Goal: Information Seeking & Learning: Learn about a topic

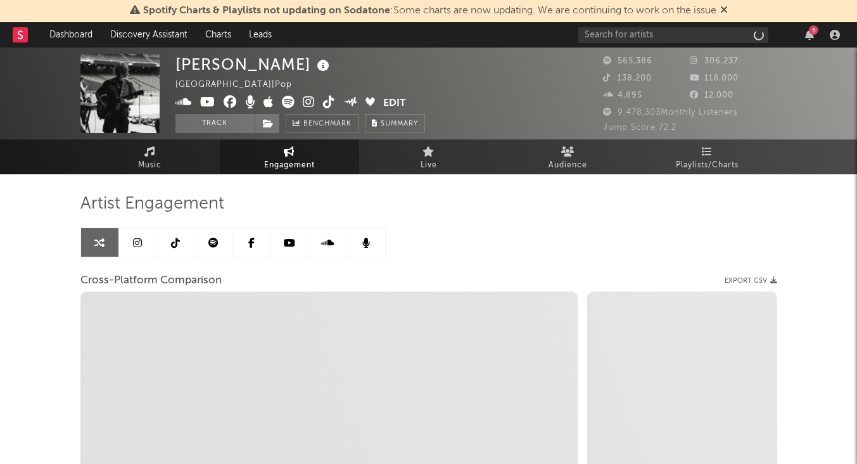
select select "1w"
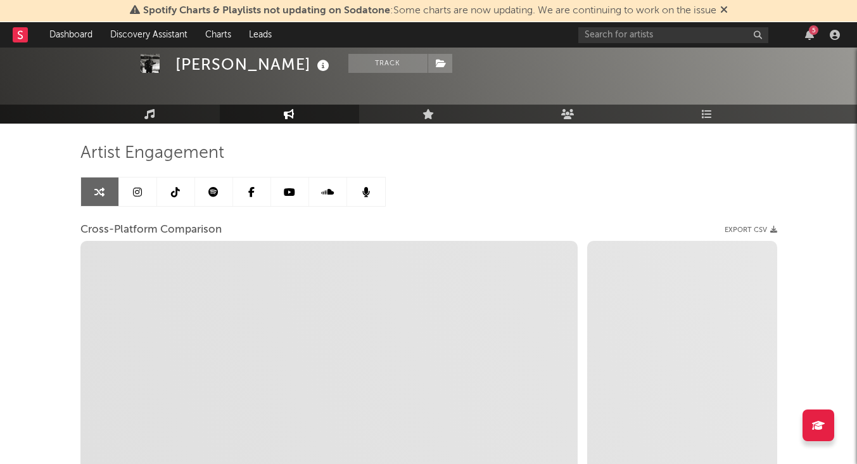
scroll to position [62, 0]
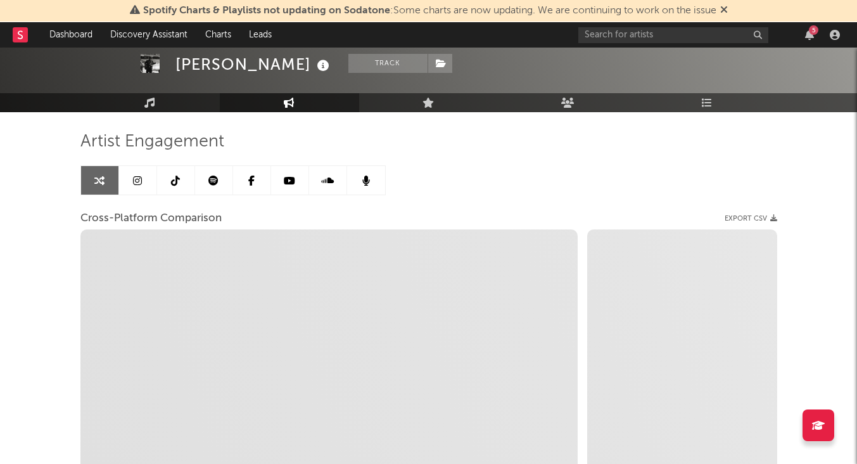
select select "1m"
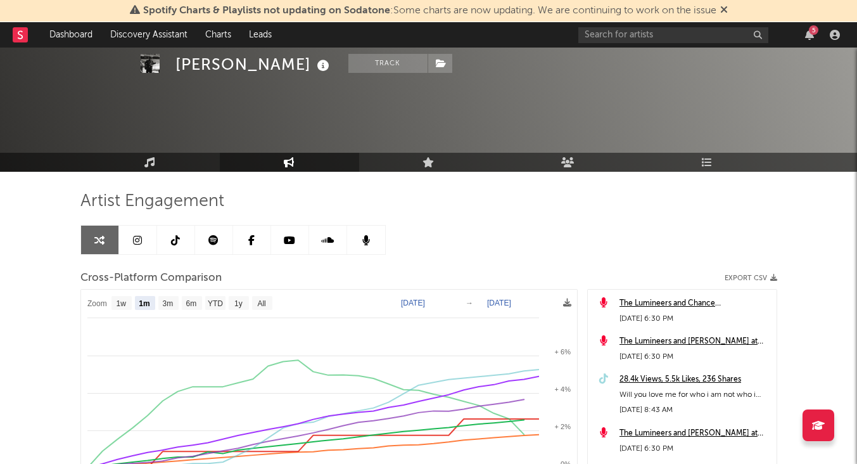
scroll to position [0, 0]
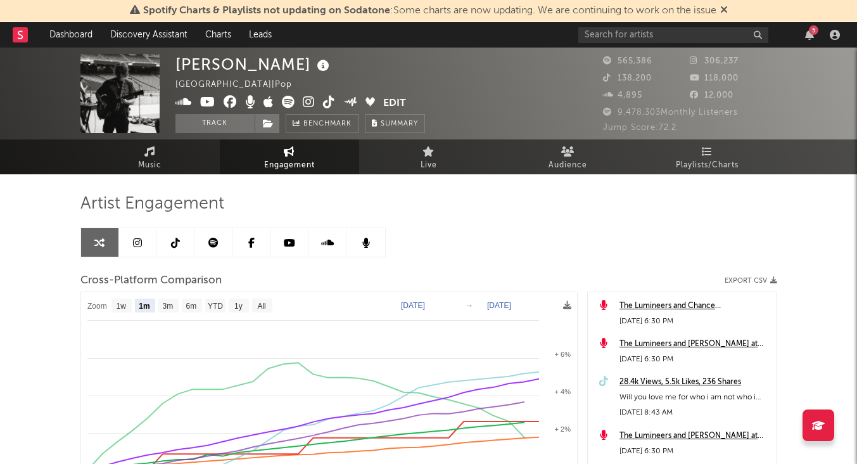
click at [123, 252] on link at bounding box center [138, 242] width 38 height 29
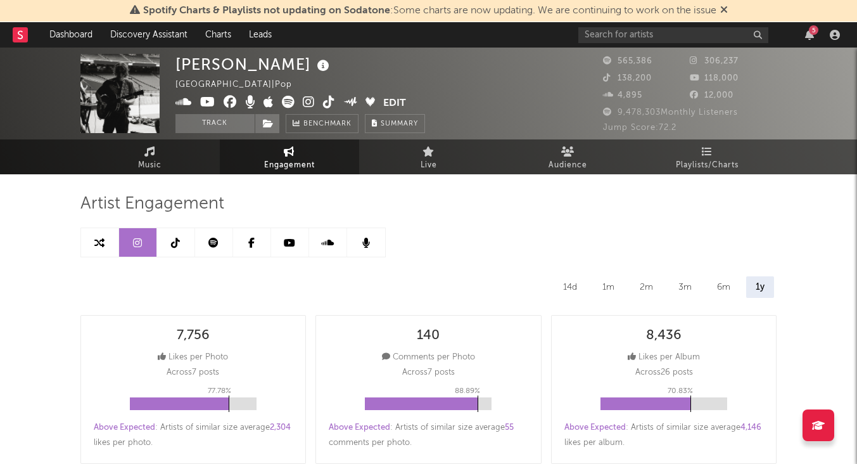
click at [109, 238] on link at bounding box center [100, 242] width 38 height 29
select select "1m"
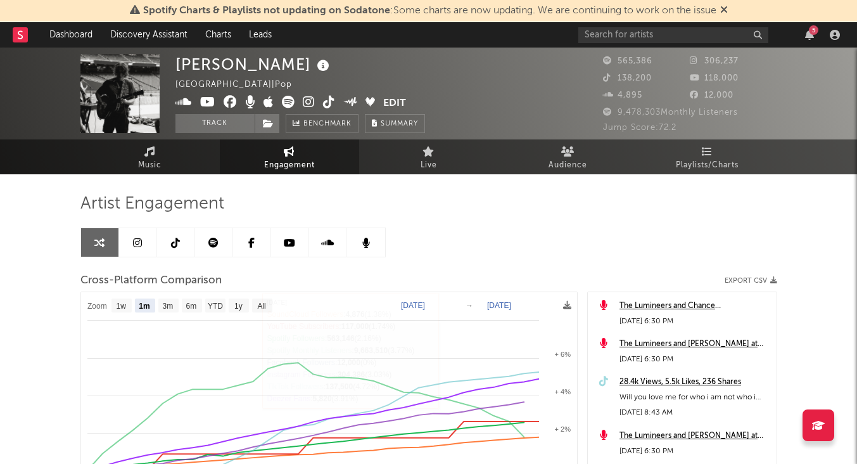
click at [207, 248] on link at bounding box center [214, 242] width 38 height 29
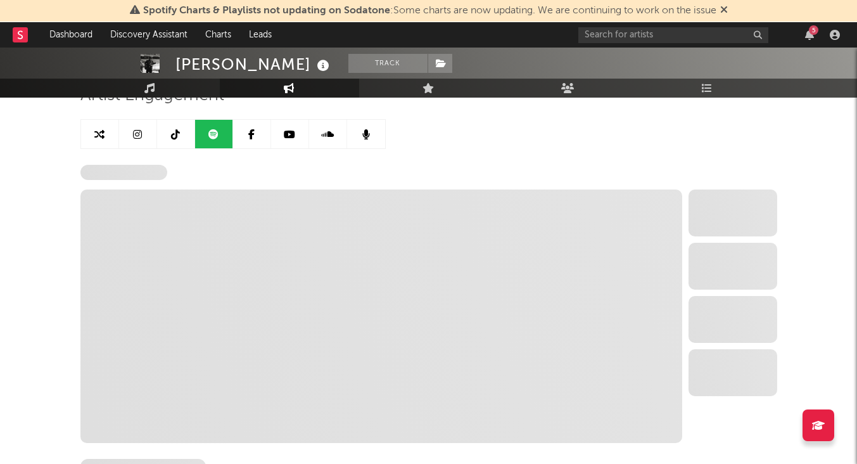
select select "6m"
select select "1w"
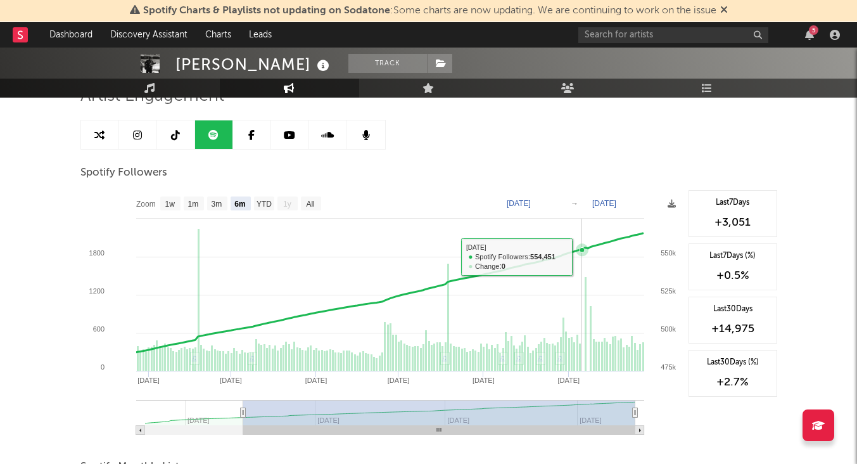
scroll to position [32, 0]
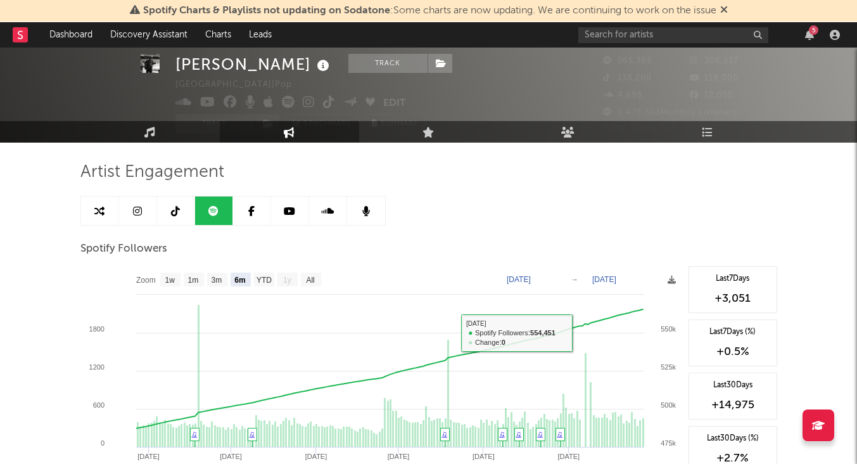
click at [292, 207] on icon at bounding box center [289, 211] width 11 height 10
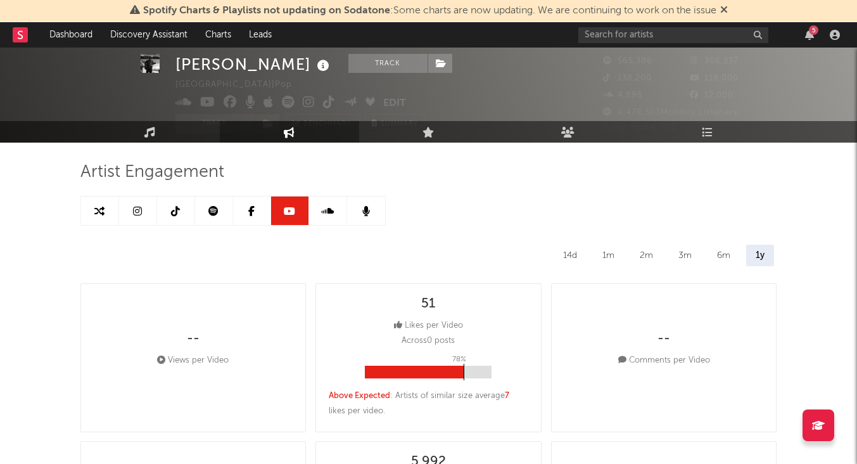
click at [251, 211] on icon at bounding box center [251, 211] width 6 height 10
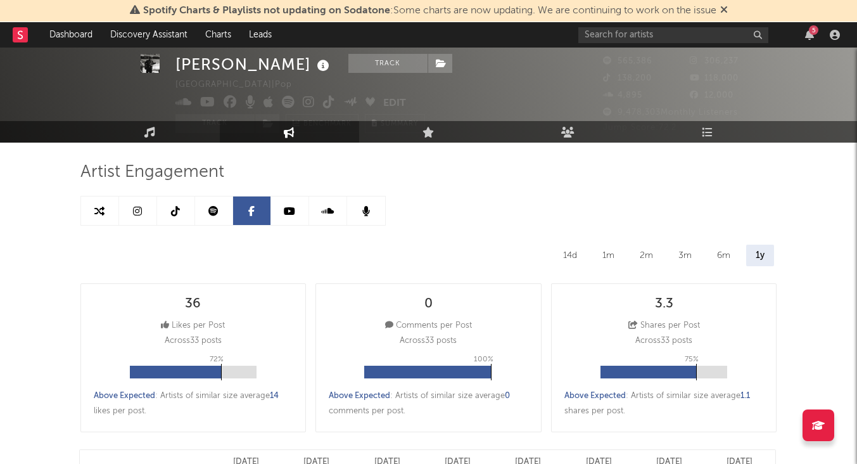
click at [323, 211] on icon at bounding box center [327, 211] width 13 height 10
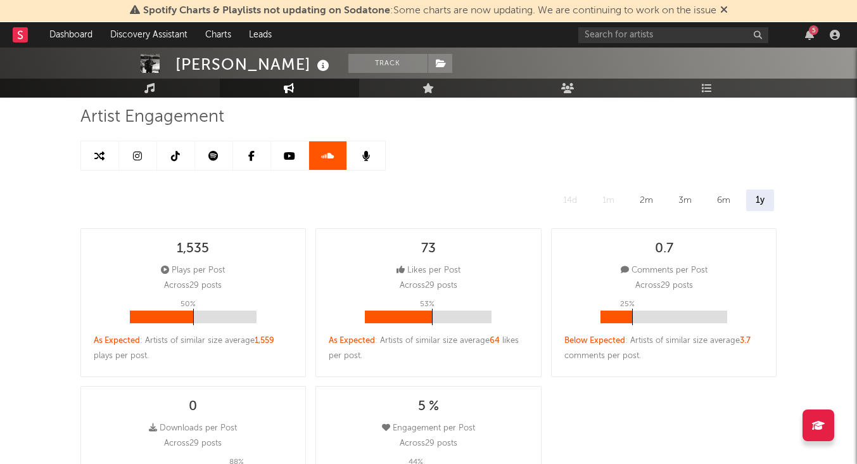
scroll to position [102, 0]
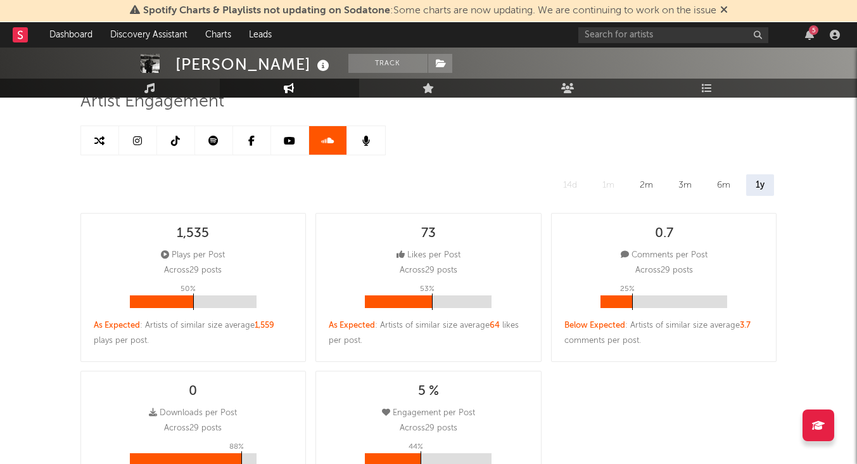
select select "1w"
click at [365, 141] on icon at bounding box center [367, 141] width 8 height 10
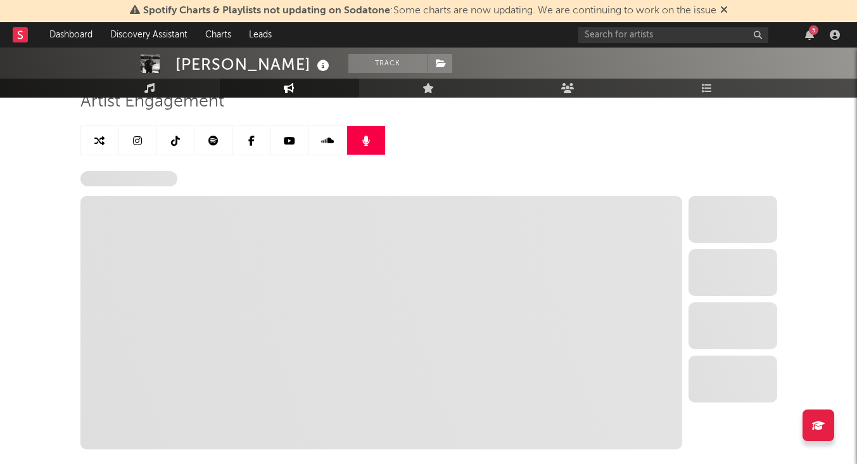
click at [333, 139] on icon at bounding box center [327, 141] width 13 height 10
select select "1w"
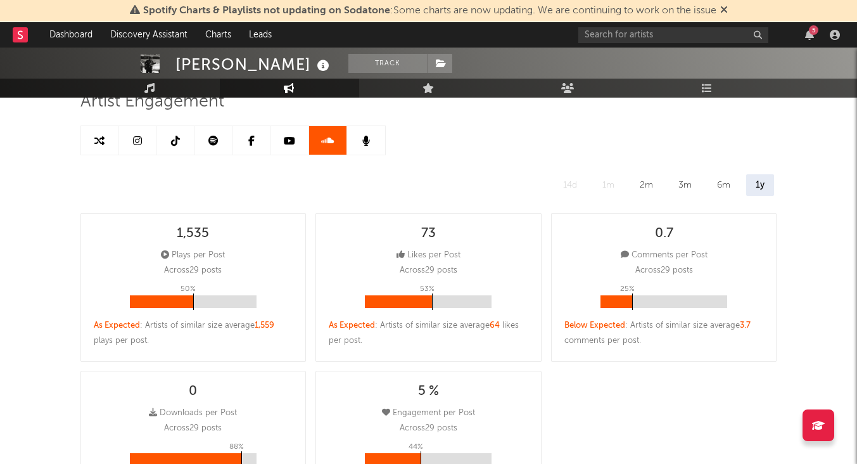
click at [281, 139] on link at bounding box center [290, 140] width 38 height 29
select select "6m"
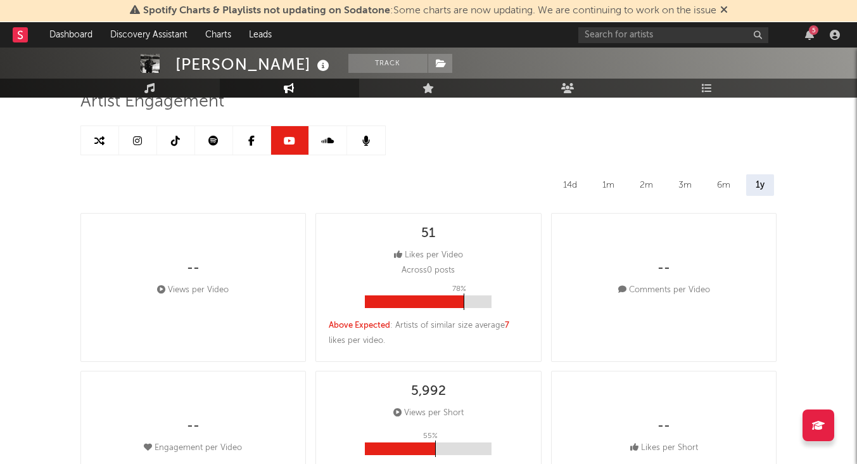
click at [198, 133] on link at bounding box center [214, 140] width 38 height 29
select select "6m"
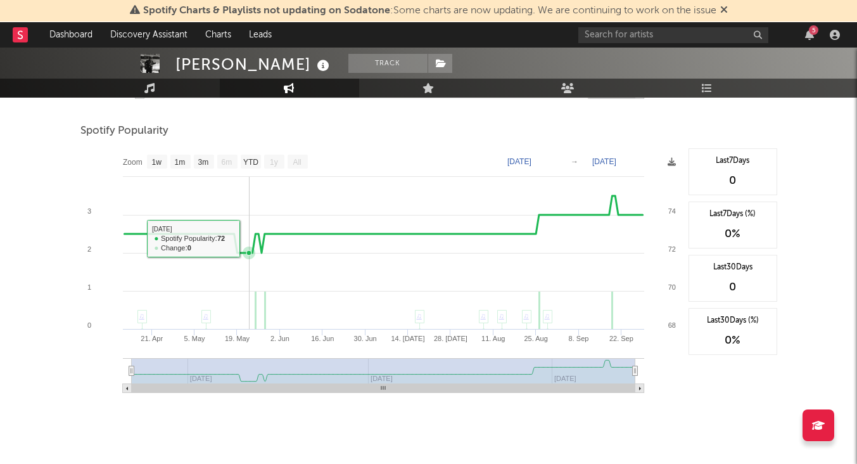
scroll to position [735, 0]
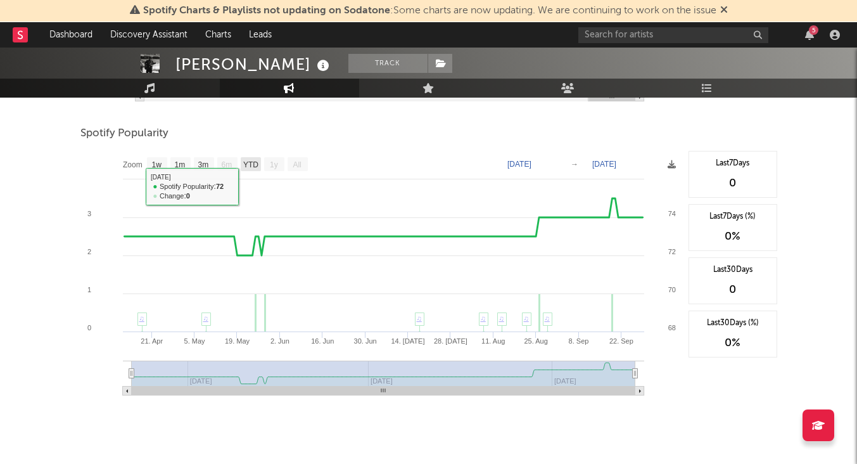
click at [253, 162] on text "YTD" at bounding box center [250, 164] width 15 height 9
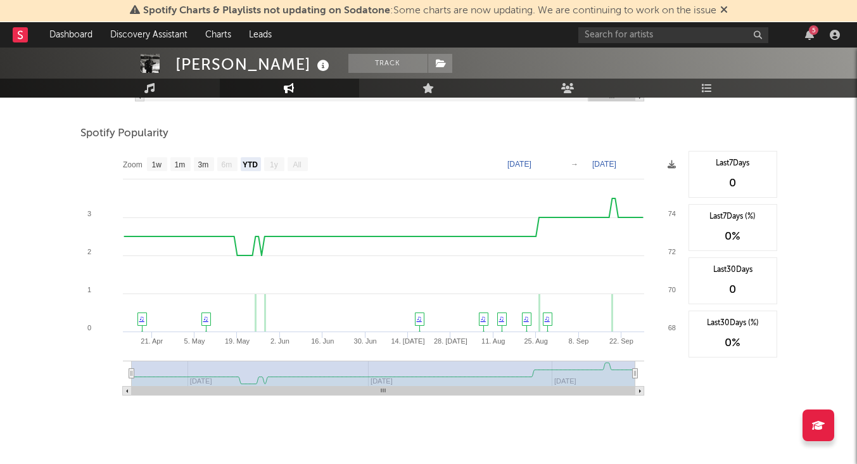
click at [253, 162] on text "YTD" at bounding box center [249, 164] width 15 height 9
select select "YTD"
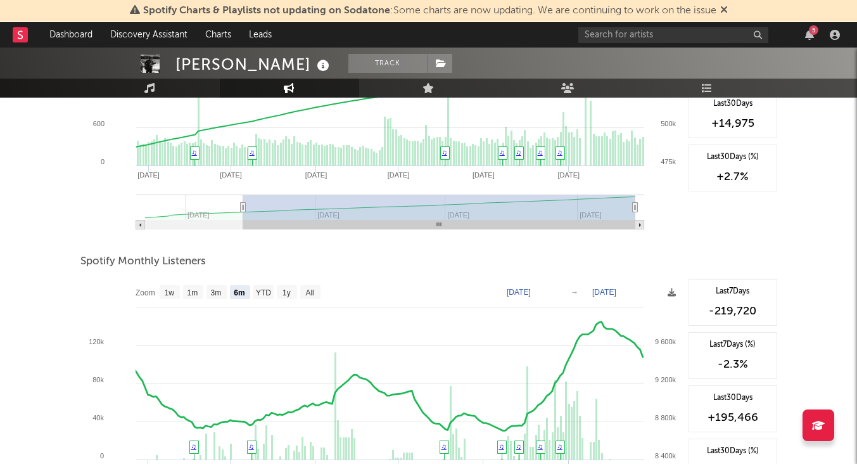
scroll to position [312, 0]
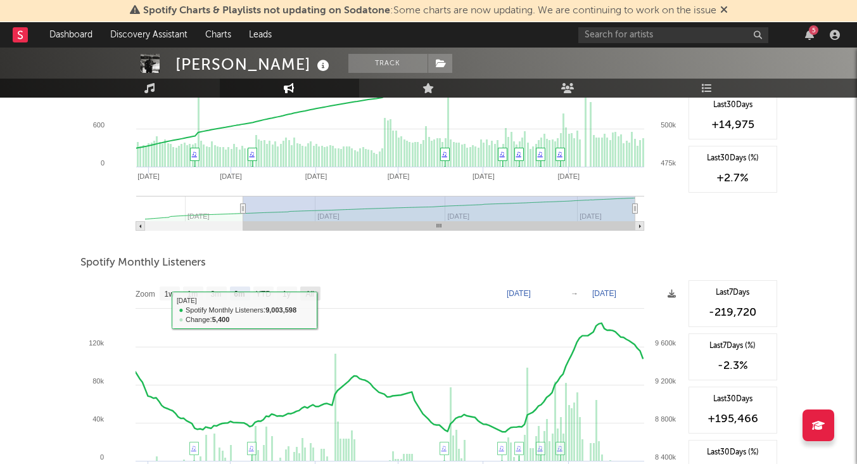
click at [307, 293] on text "All" at bounding box center [309, 294] width 8 height 9
select select "All"
type input "[DATE]"
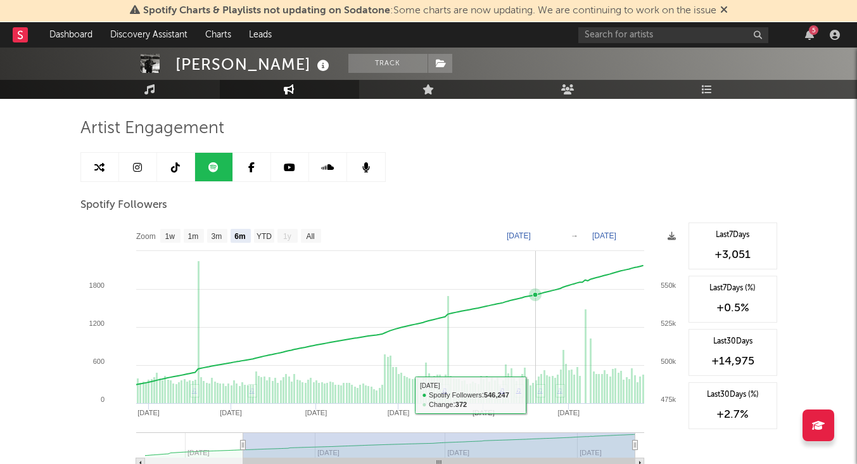
scroll to position [59, 0]
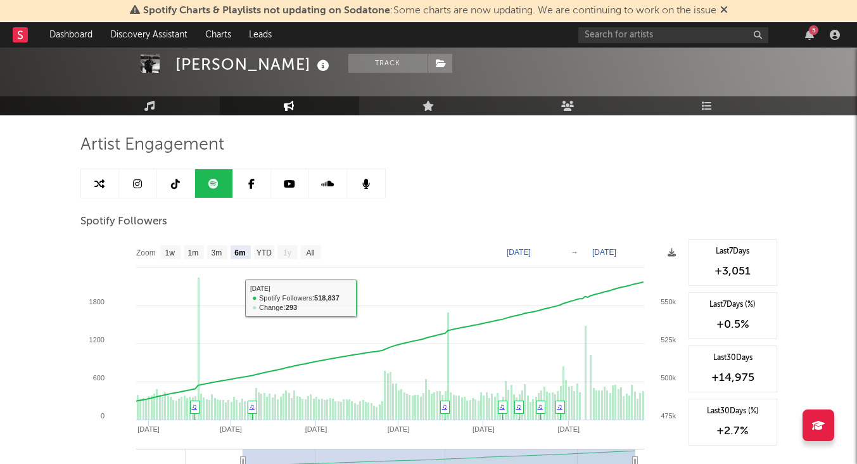
click at [170, 181] on link at bounding box center [176, 183] width 38 height 29
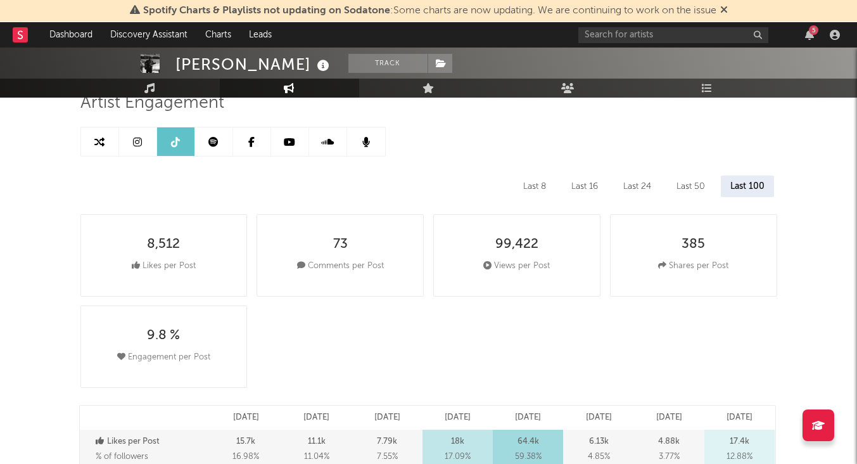
select select "6m"
click at [149, 143] on link at bounding box center [138, 140] width 38 height 29
select select "6m"
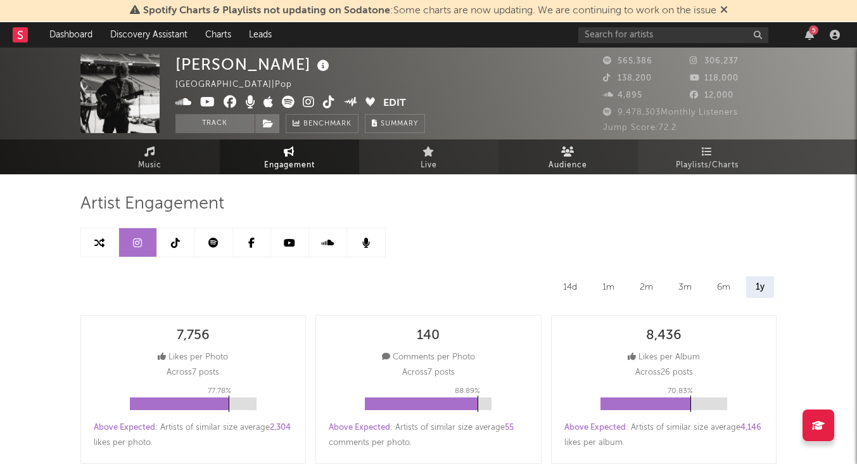
click at [568, 158] on span "Audience" at bounding box center [568, 165] width 39 height 15
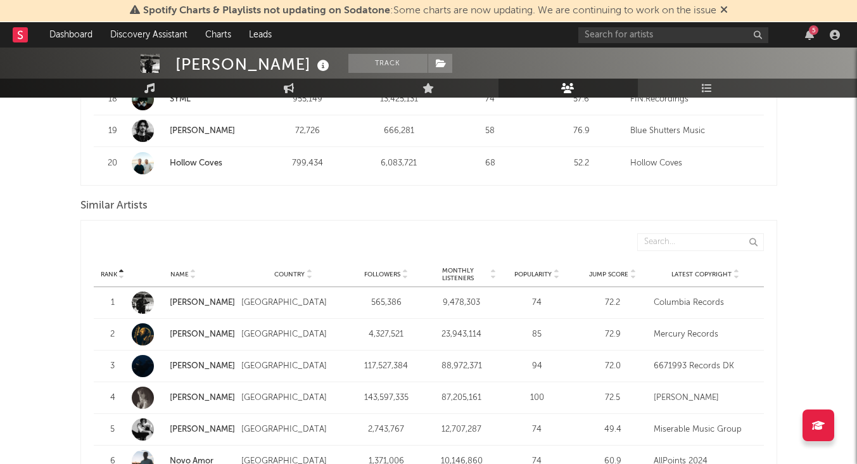
scroll to position [1073, 0]
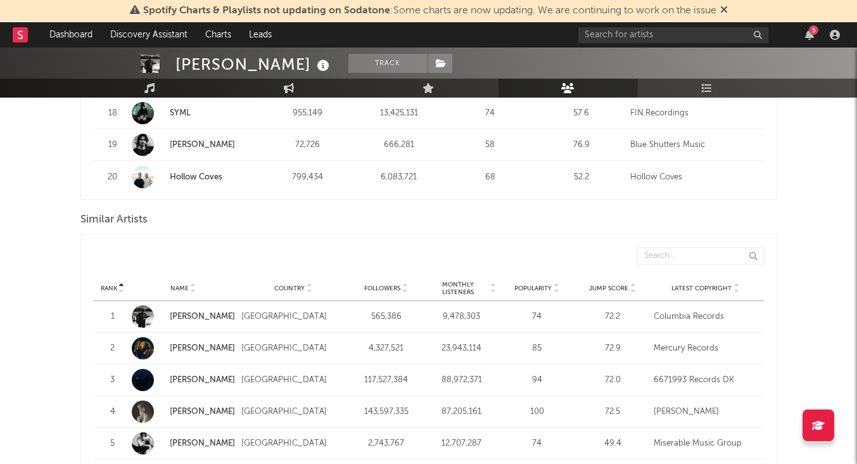
click at [460, 292] on span "Monthly Listeners" at bounding box center [457, 288] width 61 height 15
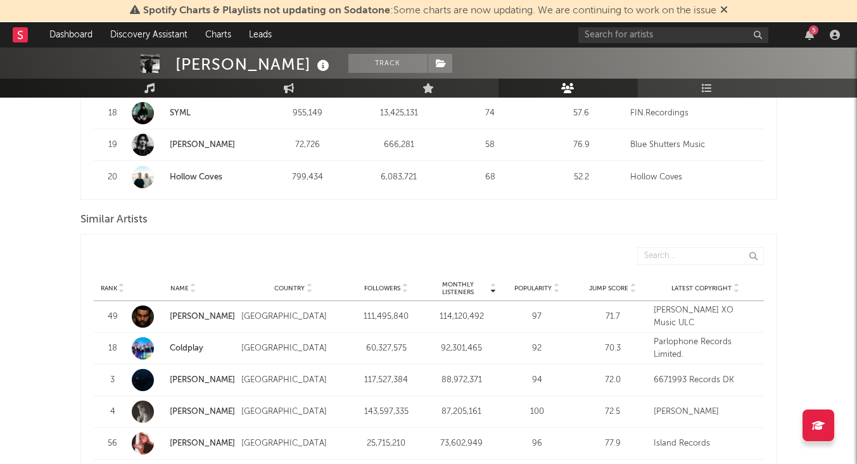
click at [401, 286] on span "Followers" at bounding box center [382, 289] width 36 height 8
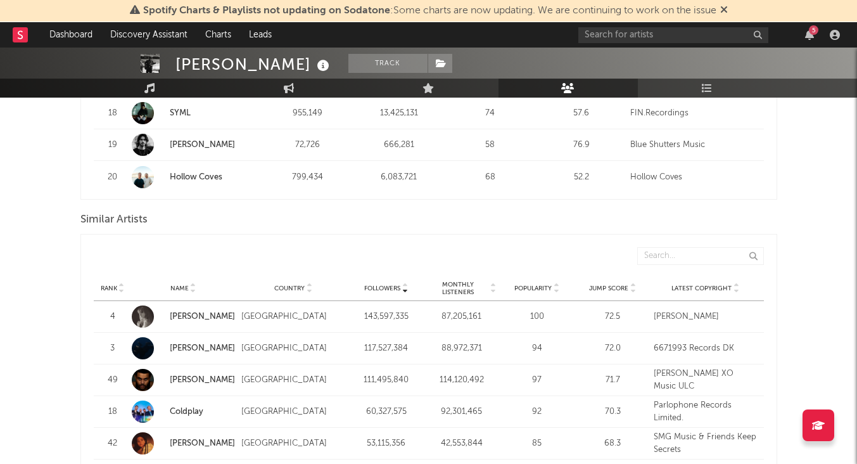
click at [110, 286] on span "Rank" at bounding box center [109, 289] width 16 height 8
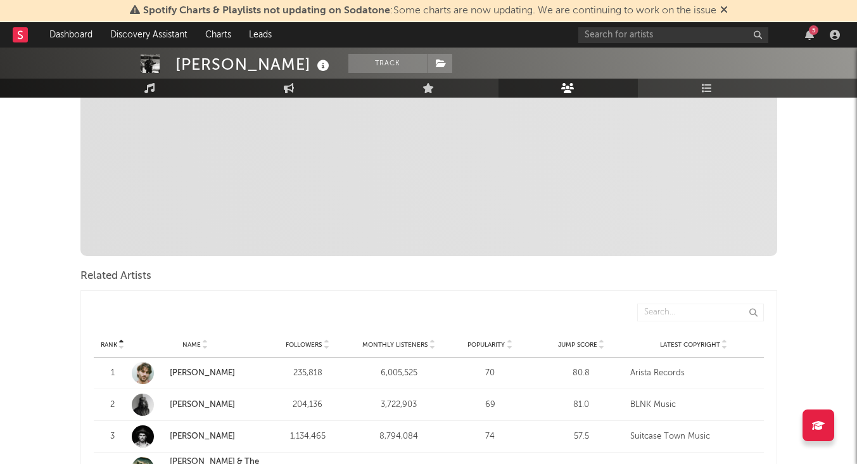
scroll to position [0, 0]
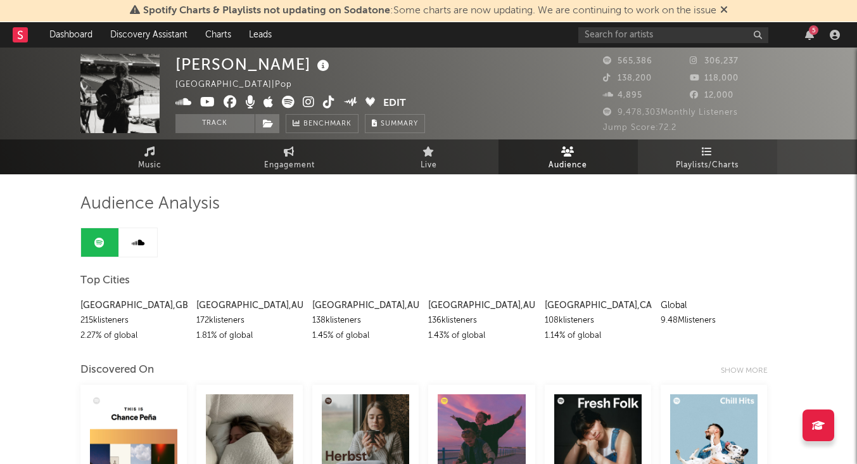
click at [700, 165] on span "Playlists/Charts" at bounding box center [707, 165] width 63 height 15
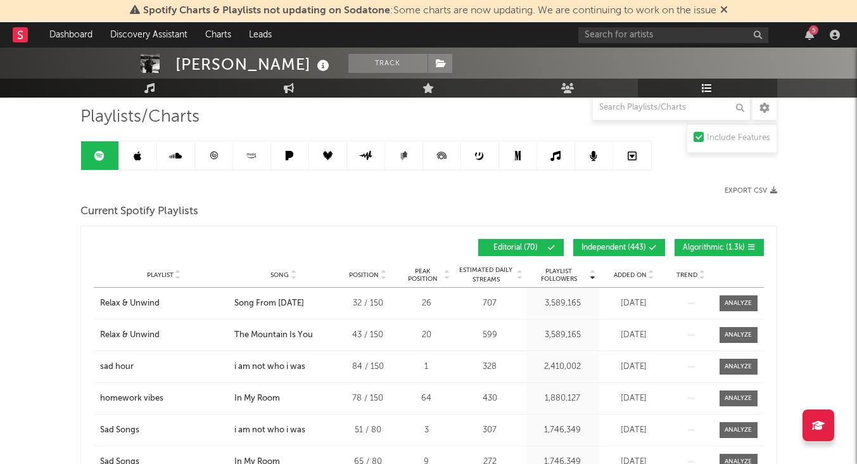
scroll to position [91, 0]
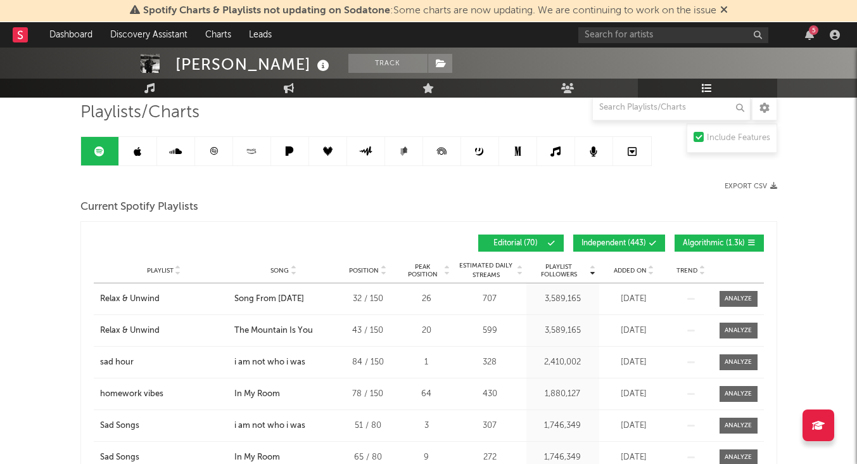
click at [432, 263] on span "Peak Position" at bounding box center [423, 270] width 40 height 15
click at [371, 267] on span "Position" at bounding box center [364, 271] width 30 height 8
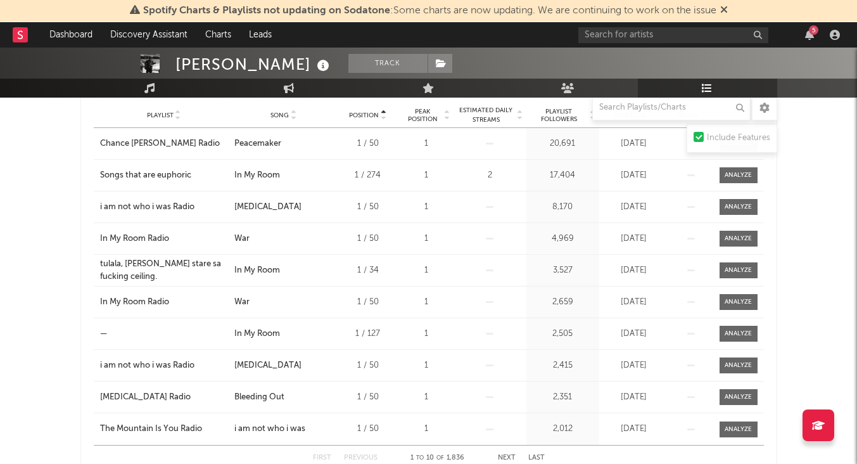
scroll to position [405, 0]
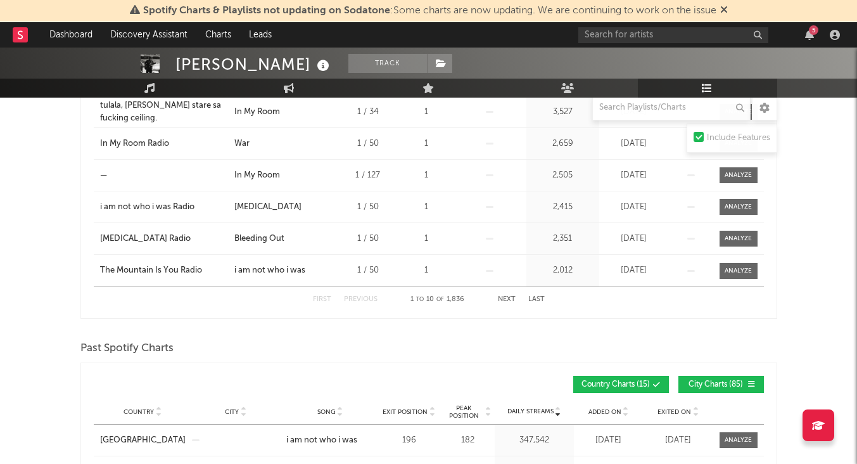
click at [495, 301] on div "First Previous 1 to 10 of 1,836 Next Last" at bounding box center [429, 299] width 232 height 25
click at [504, 300] on button "Next" at bounding box center [507, 299] width 18 height 7
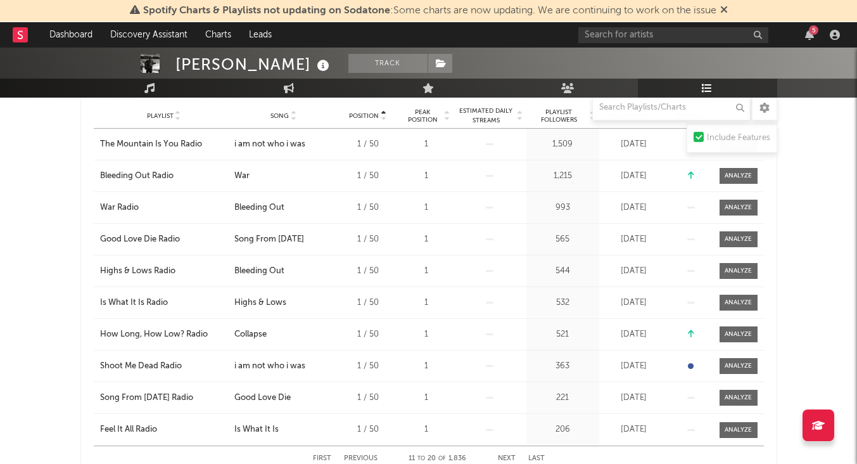
scroll to position [307, 0]
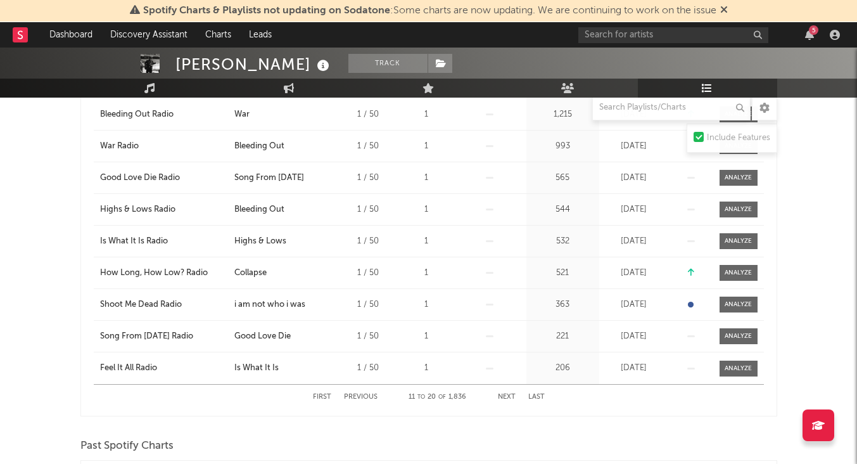
click at [509, 399] on button "Next" at bounding box center [507, 397] width 18 height 7
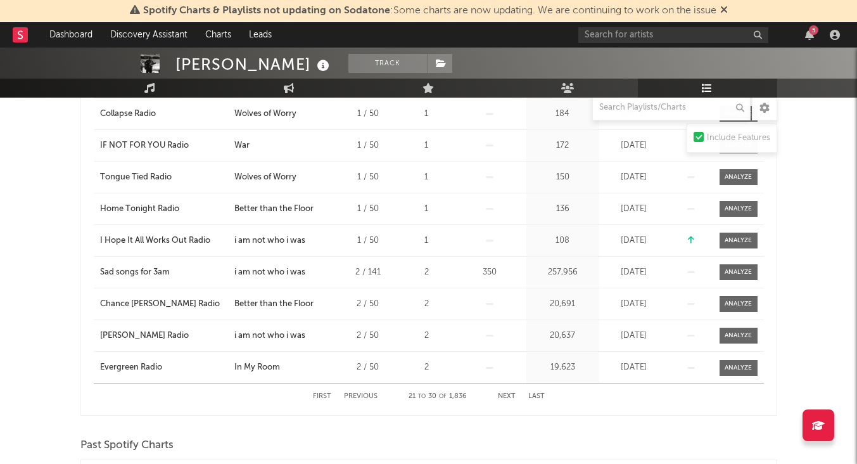
scroll to position [309, 0]
click at [504, 395] on button "Next" at bounding box center [507, 395] width 18 height 7
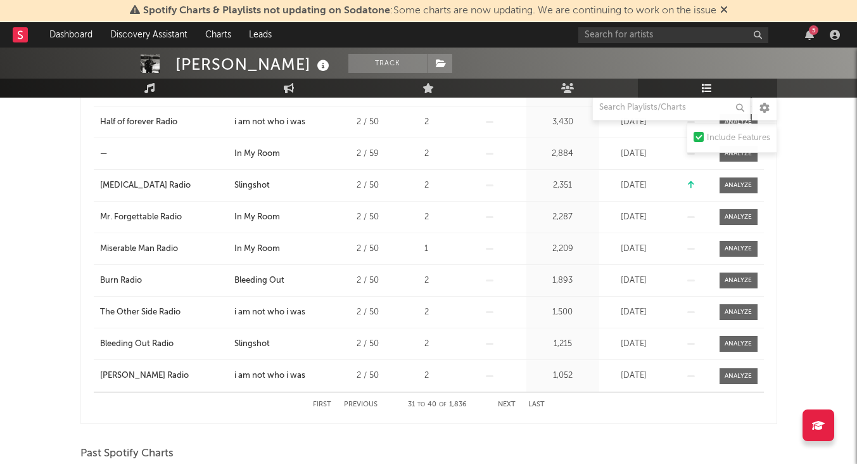
scroll to position [302, 0]
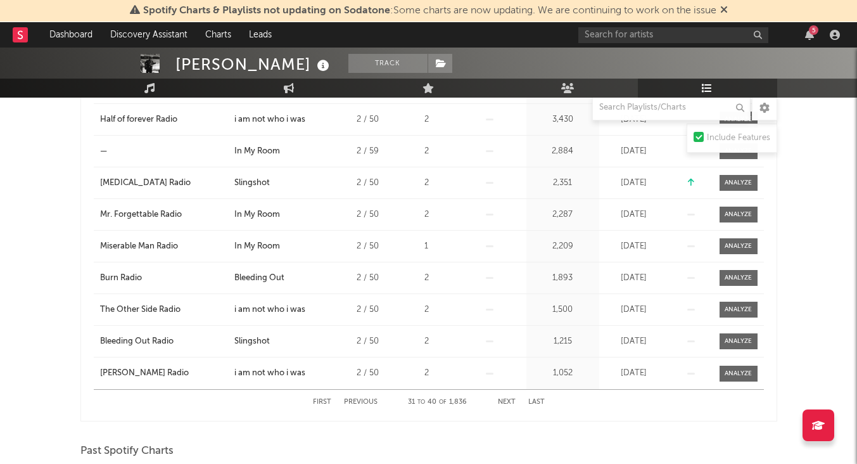
click at [501, 403] on button "Next" at bounding box center [507, 402] width 18 height 7
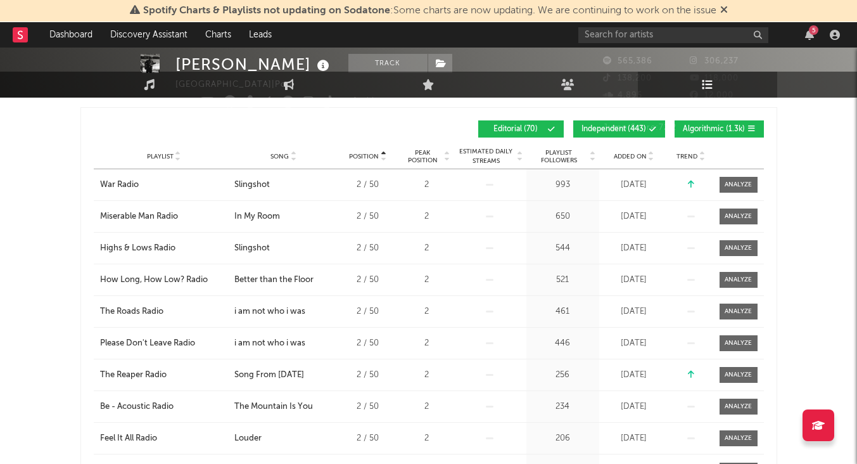
scroll to position [0, 0]
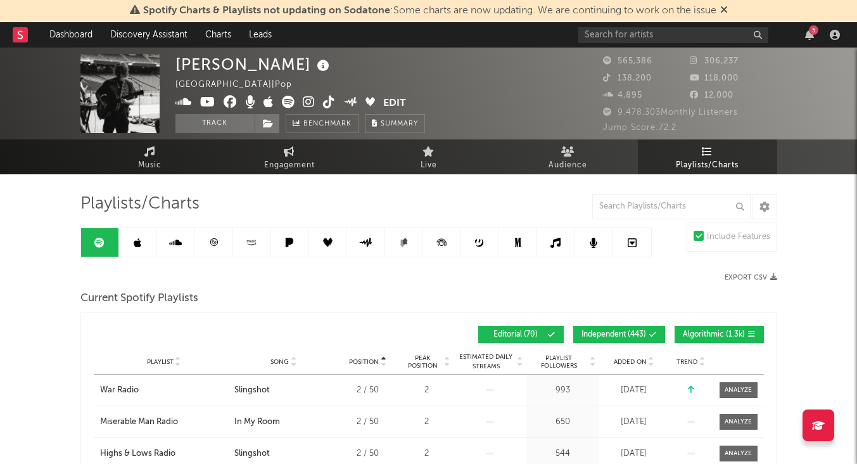
click at [562, 362] on span "Playlist Followers" at bounding box center [559, 361] width 59 height 15
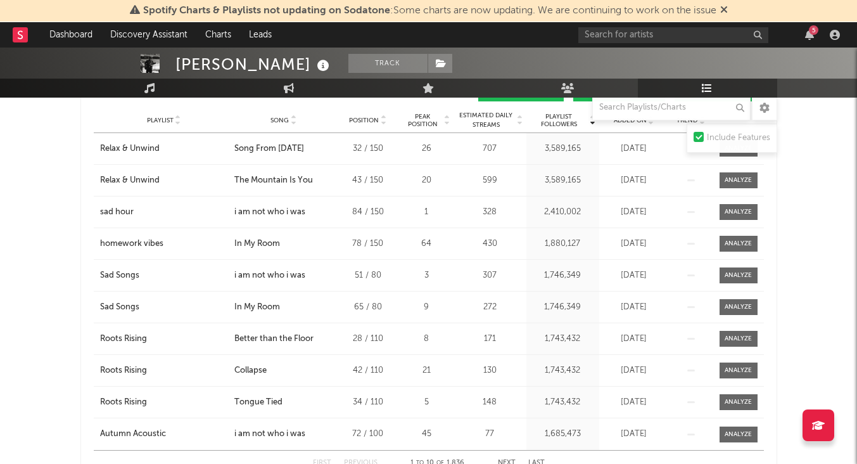
scroll to position [264, 0]
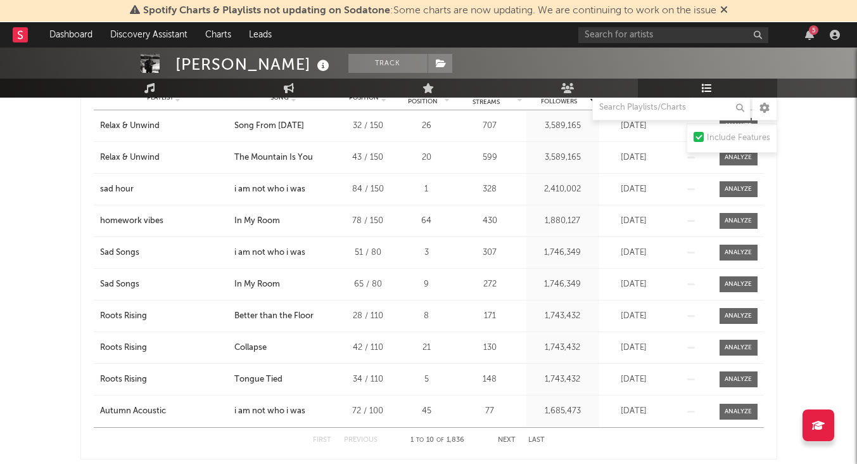
click at [503, 439] on button "Next" at bounding box center [507, 440] width 18 height 7
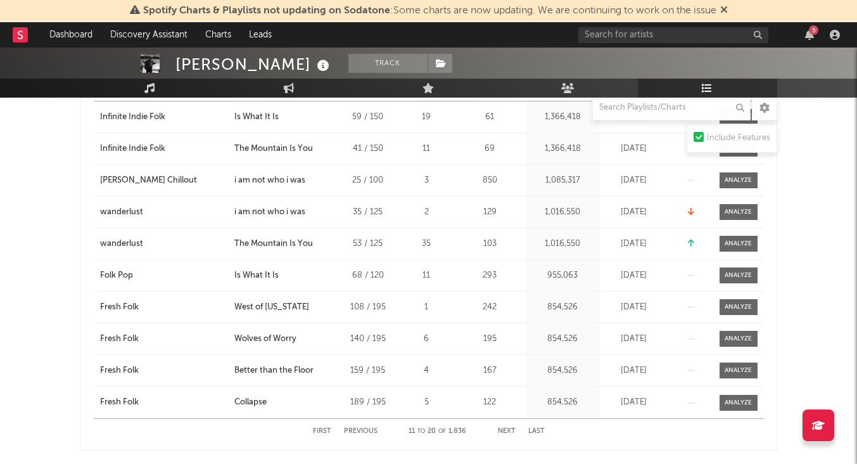
scroll to position [294, 0]
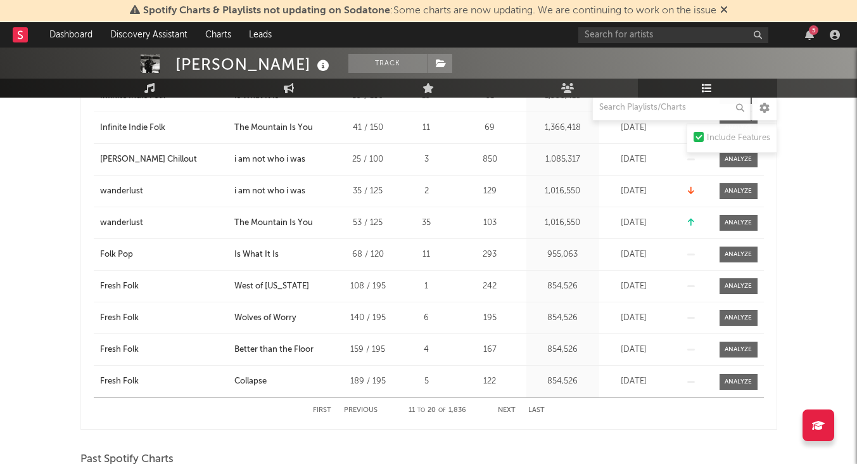
click at [508, 406] on div "First Previous 11 to 20 of 1,836 Next Last" at bounding box center [429, 410] width 232 height 25
click at [506, 402] on div "First Previous 11 to 20 of 1,836 Next Last" at bounding box center [429, 410] width 232 height 25
click at [506, 405] on div "First Previous 11 to 20 of 1,836 Next Last" at bounding box center [429, 410] width 232 height 25
click at [506, 412] on button "Next" at bounding box center [507, 410] width 18 height 7
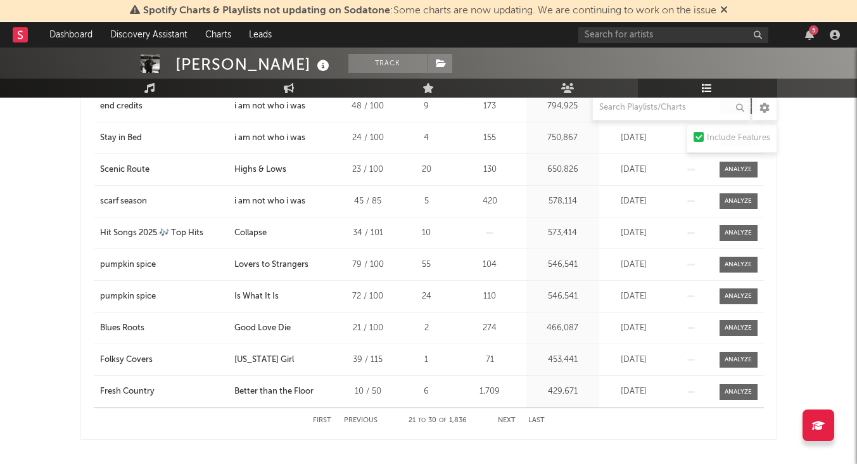
scroll to position [0, 0]
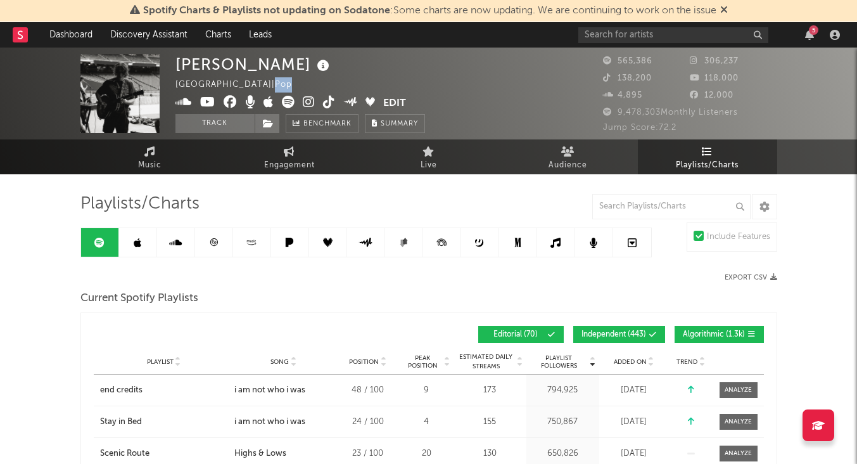
drag, startPoint x: 241, startPoint y: 86, endPoint x: 297, endPoint y: 87, distance: 55.8
click at [297, 87] on div "Chance [PERSON_NAME] [GEOGRAPHIC_DATA] | Pop Edit Track Benchmark Summary" at bounding box center [301, 93] width 250 height 79
click at [292, 87] on button "button" at bounding box center [299, 84] width 15 height 9
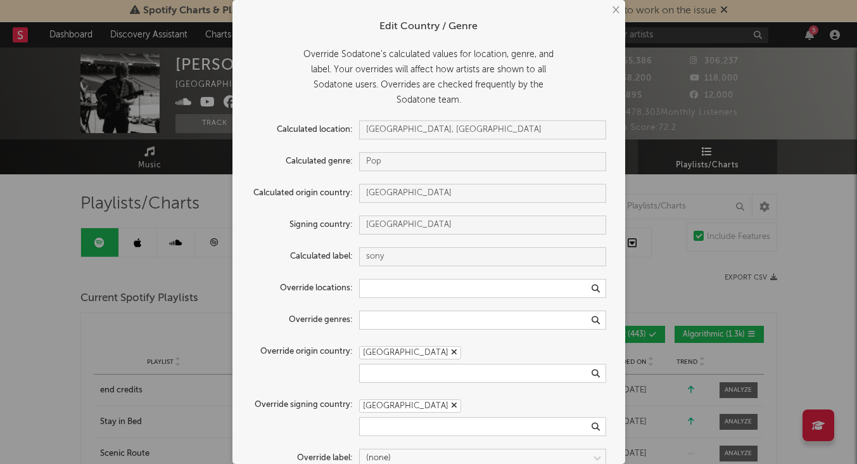
click at [619, 8] on button "×" at bounding box center [615, 10] width 14 height 14
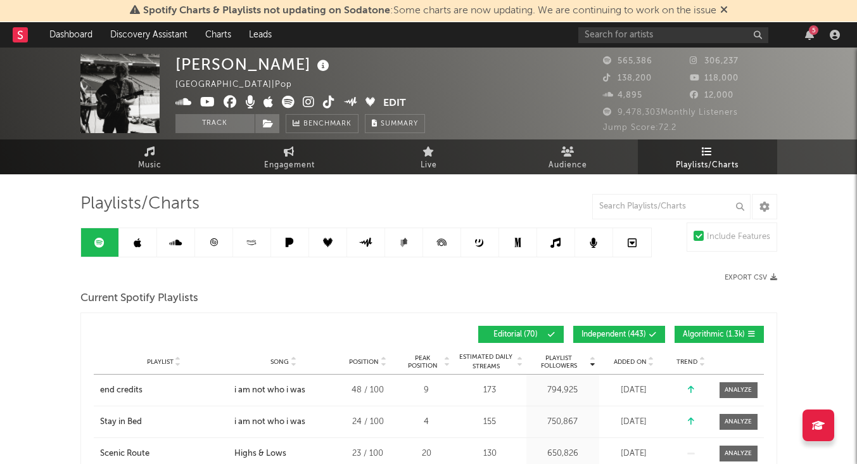
click at [338, 195] on div "Playlists/Charts" at bounding box center [428, 204] width 697 height 22
click at [540, 157] on link "Audience" at bounding box center [568, 156] width 139 height 35
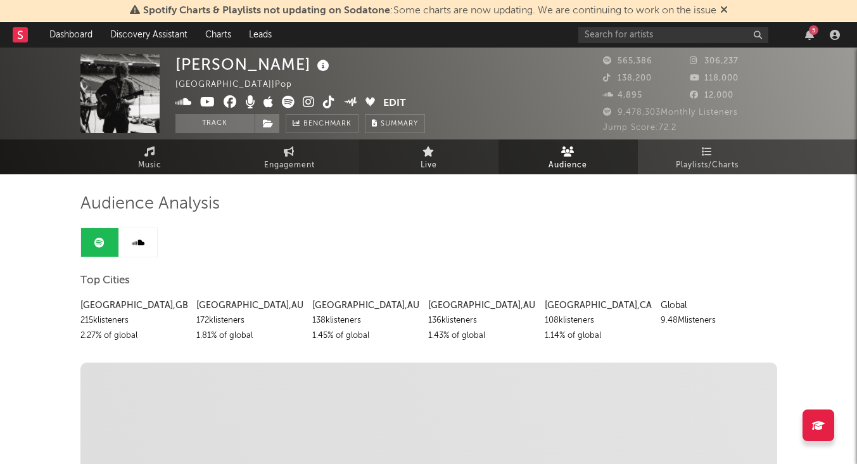
click at [454, 159] on link "Live" at bounding box center [428, 156] width 139 height 35
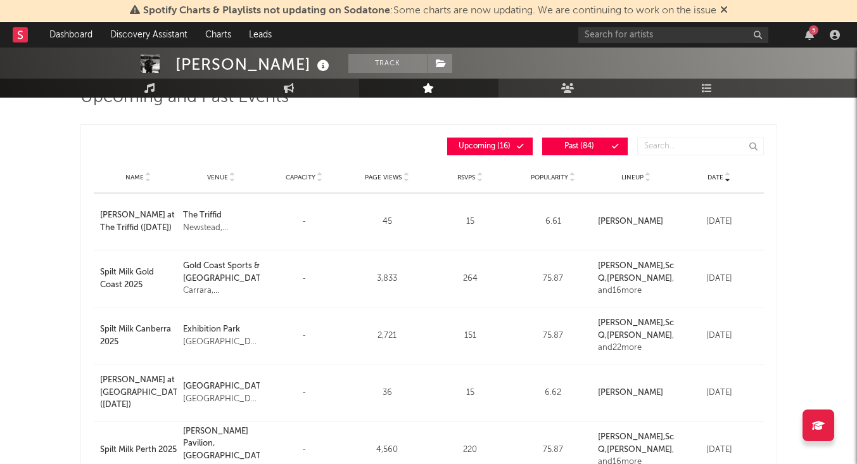
scroll to position [108, 0]
